Goal: Ask a question

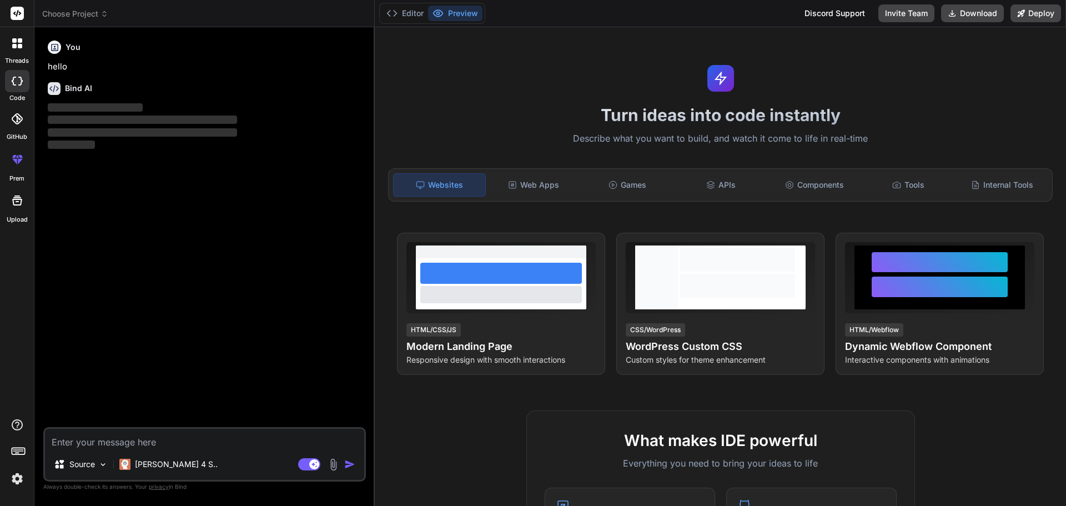
click at [84, 11] on span "Choose Project" at bounding box center [75, 13] width 66 height 11
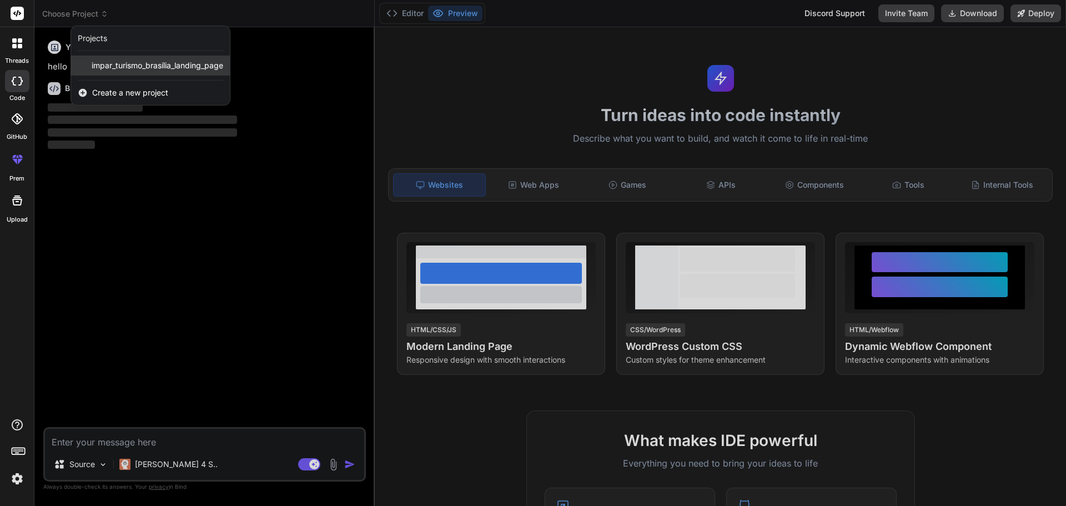
click at [140, 60] on span "impar_turismo_brasília_landing_page" at bounding box center [158, 65] width 132 height 11
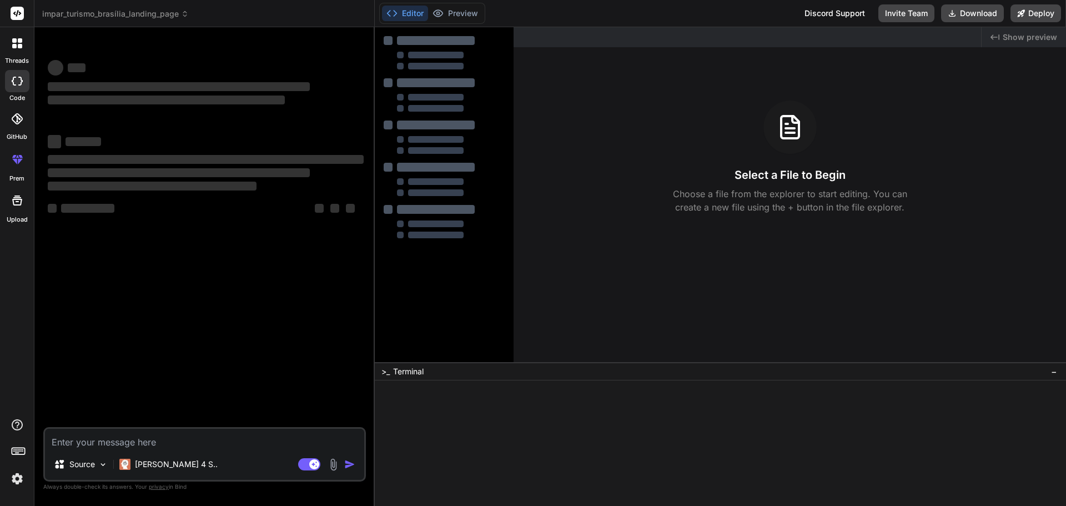
click at [16, 51] on div at bounding box center [17, 43] width 23 height 23
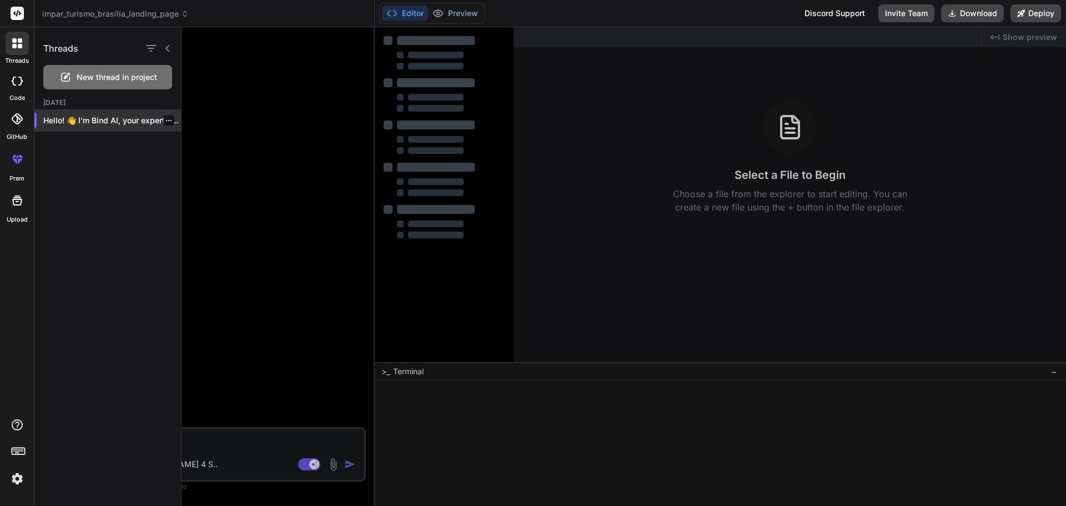
click at [112, 121] on p "Hello! 👋 I'm Bind AI, your expert sof..." at bounding box center [112, 120] width 138 height 11
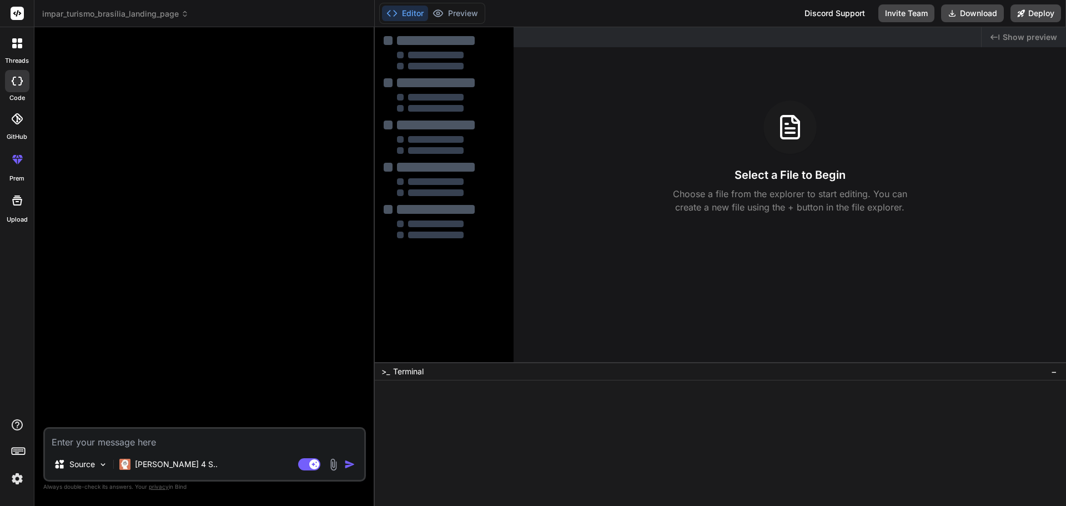
type textarea "x"
